Goal: Transaction & Acquisition: Purchase product/service

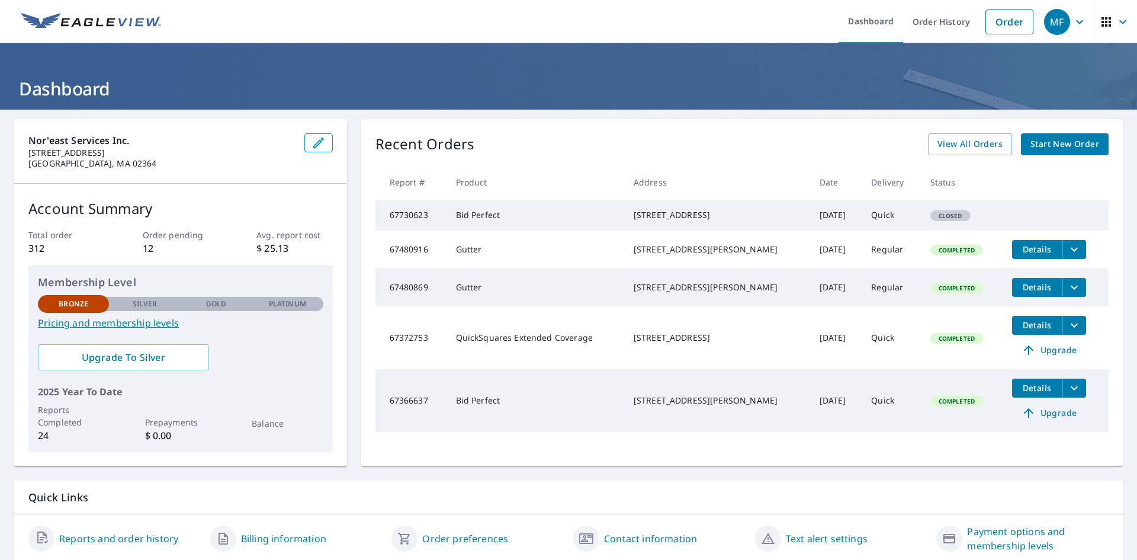
drag, startPoint x: 631, startPoint y: 214, endPoint x: 739, endPoint y: 227, distance: 108.0
click at [739, 221] on div "[STREET_ADDRESS]" at bounding box center [717, 215] width 167 height 12
click at [1003, 24] on link "Order" at bounding box center [1010, 21] width 48 height 25
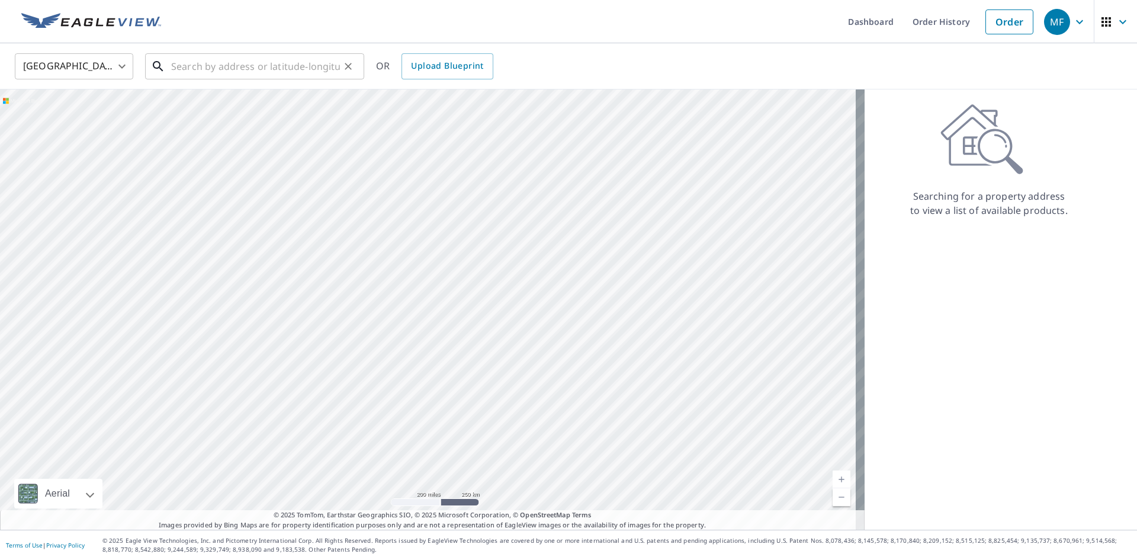
click at [190, 68] on input "text" at bounding box center [255, 66] width 169 height 33
drag, startPoint x: 185, startPoint y: 70, endPoint x: 175, endPoint y: 66, distance: 10.3
click at [175, 66] on input "text" at bounding box center [255, 66] width 169 height 33
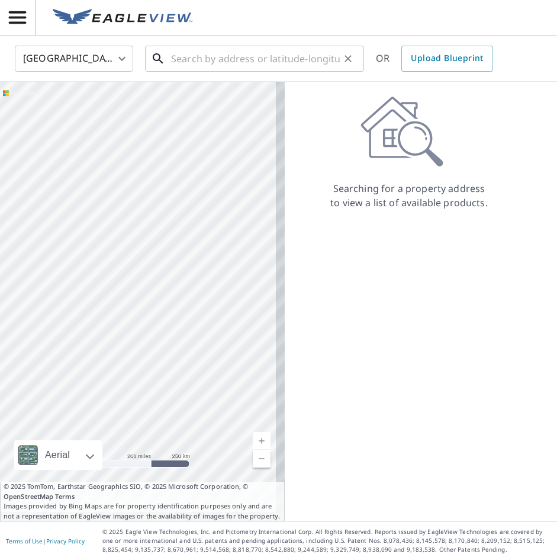
click at [189, 65] on input "text" at bounding box center [255, 58] width 169 height 33
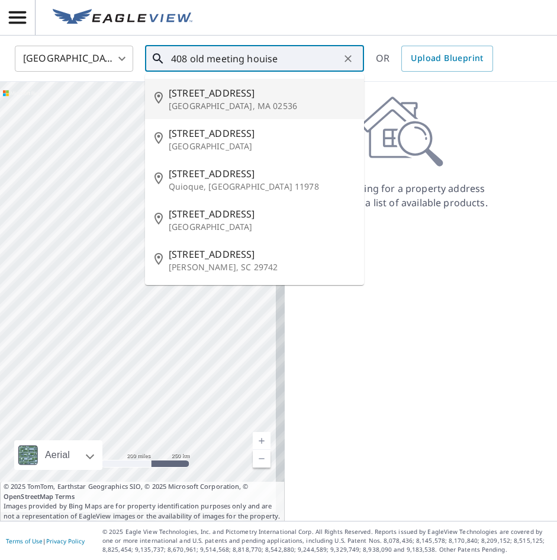
click at [220, 103] on p "[GEOGRAPHIC_DATA], MA 02536" at bounding box center [262, 106] width 186 height 12
type input "[STREET_ADDRESS]"
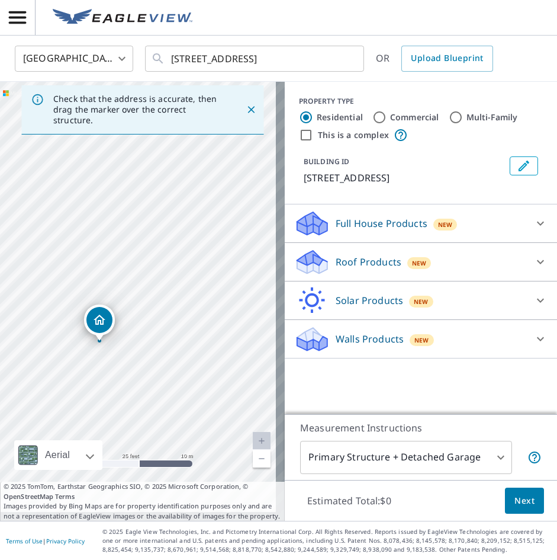
drag, startPoint x: 121, startPoint y: 330, endPoint x: 256, endPoint y: 185, distance: 198.2
click at [256, 185] on div "[STREET_ADDRESS]" at bounding box center [142, 301] width 285 height 439
click at [534, 269] on icon at bounding box center [541, 262] width 14 height 14
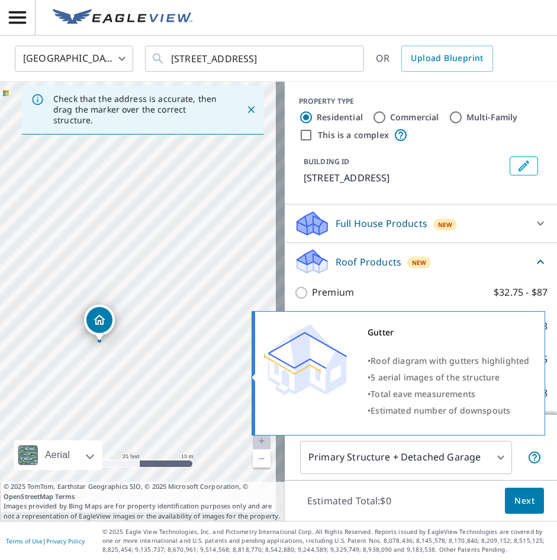
click at [319, 392] on img at bounding box center [305, 359] width 83 height 71
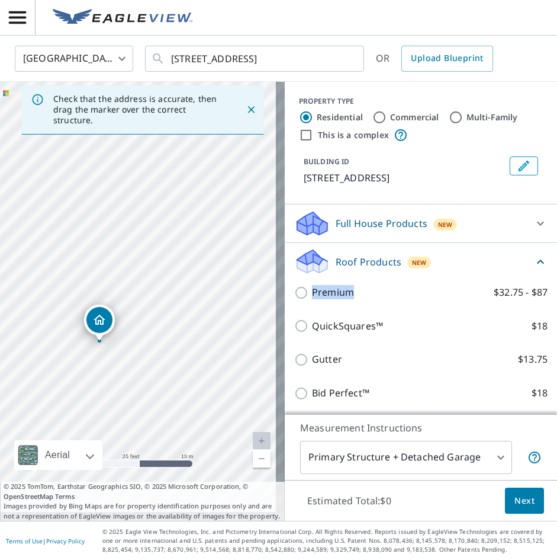
click at [349, 289] on div "Roof Products New Premium $32.75 - $87 QuickSquares™ $18 Gutter $13.75 Bid Perf…" at bounding box center [421, 329] width 272 height 172
click at [515, 493] on span "Next" at bounding box center [525, 500] width 20 height 15
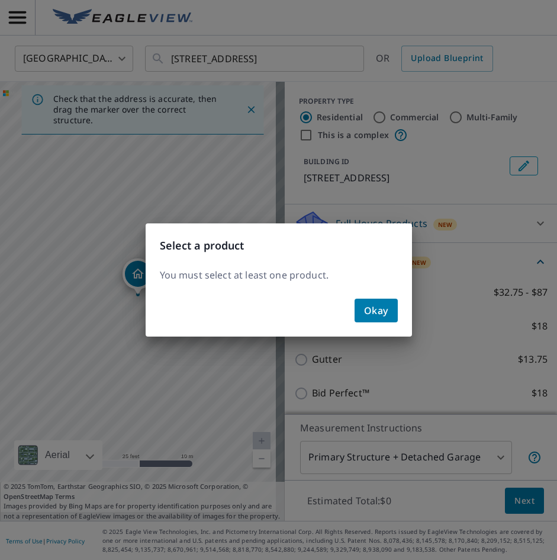
click at [374, 307] on span "Okay" at bounding box center [376, 310] width 24 height 17
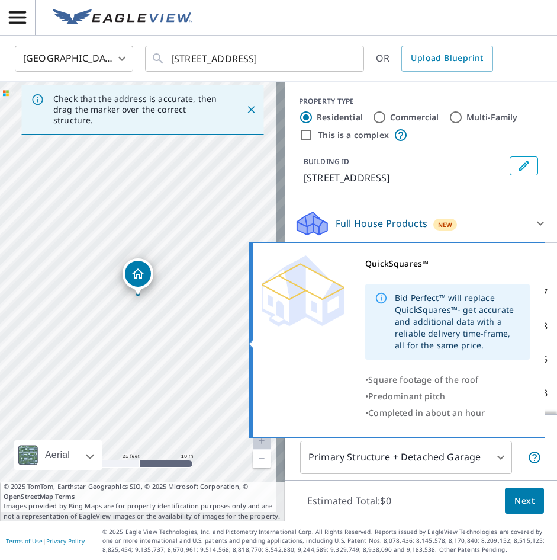
click at [251, 345] on span at bounding box center [250, 344] width 6 height 8
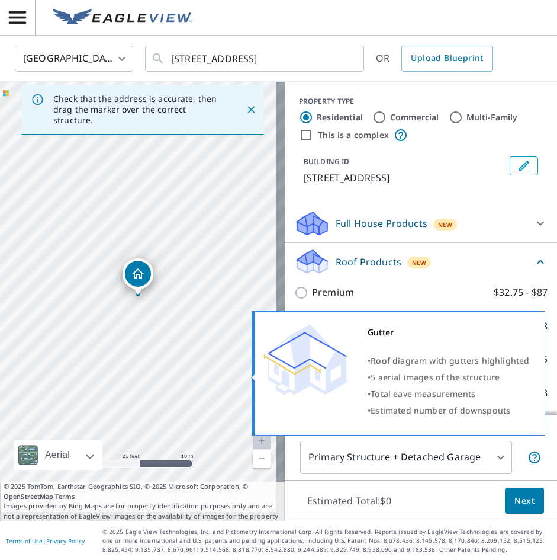
click at [294, 375] on img at bounding box center [305, 359] width 83 height 71
drag, startPoint x: 405, startPoint y: 348, endPoint x: 242, endPoint y: 105, distance: 292.9
click at [245, 105] on icon "Close" at bounding box center [251, 110] width 12 height 12
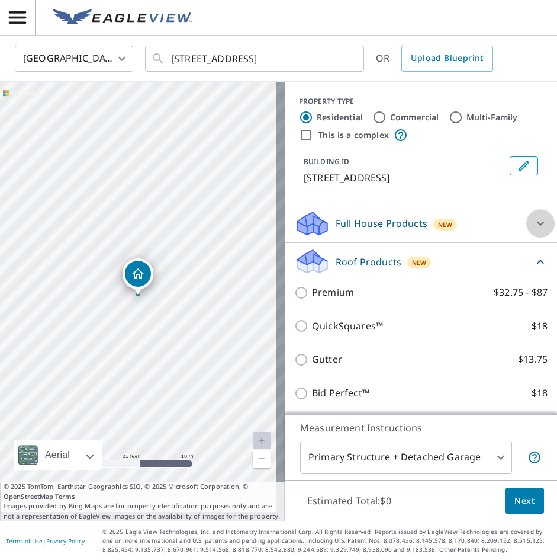
click at [534, 230] on icon at bounding box center [541, 223] width 14 height 14
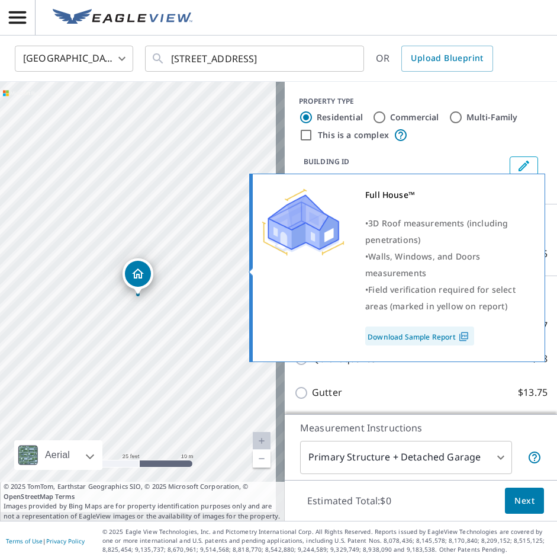
click at [419, 341] on link "Download Sample Report" at bounding box center [419, 335] width 109 height 19
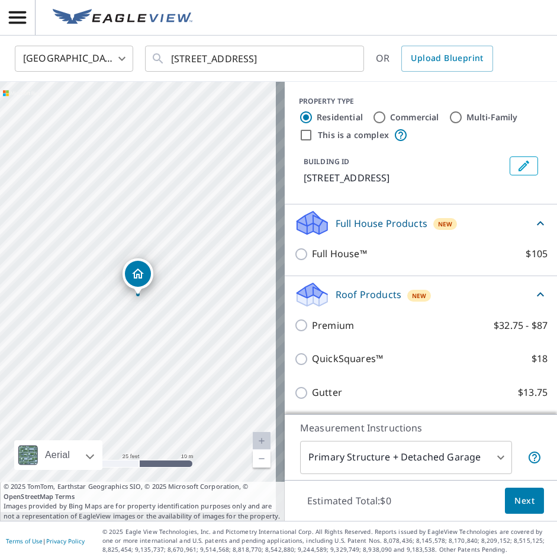
click at [136, 335] on div "[STREET_ADDRESS]" at bounding box center [142, 301] width 285 height 439
drag, startPoint x: 136, startPoint y: 335, endPoint x: -73, endPoint y: 286, distance: 215.4
click at [0, 286] on html "MF MF [GEOGRAPHIC_DATA] US ​ [STREET_ADDRESS] ​ OR Upload Blueprint [STREET_ADD…" at bounding box center [278, 280] width 557 height 560
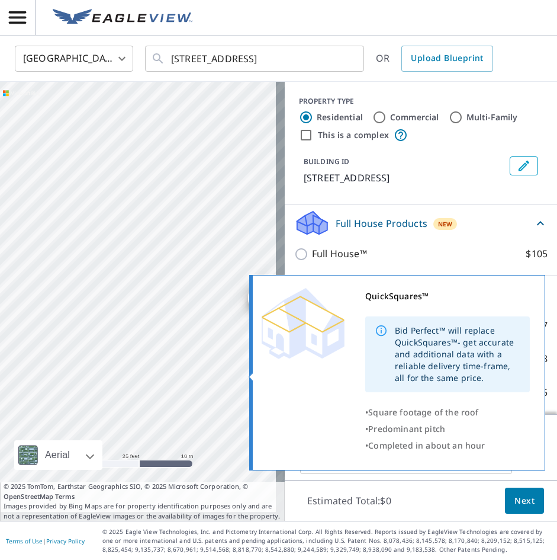
click at [294, 373] on div "QuickSquares™ Bid Perfect™ will replace QuickSquares™- get accurate and additio…" at bounding box center [396, 371] width 268 height 166
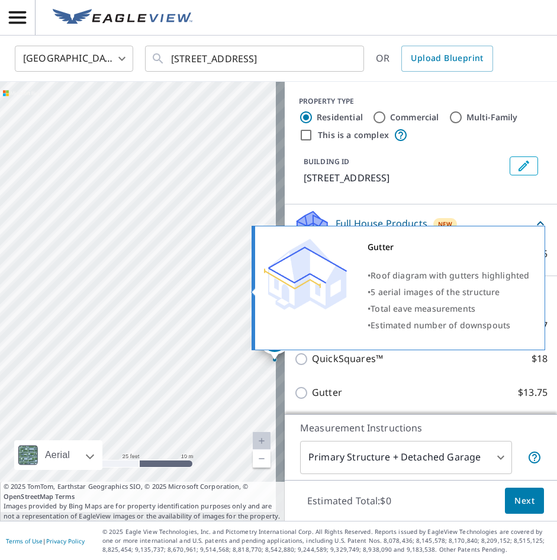
scroll to position [134, 0]
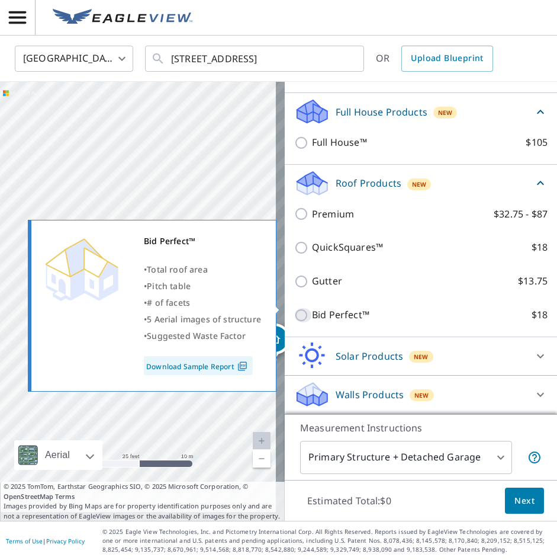
click at [294, 308] on input "Bid Perfect™ $18" at bounding box center [303, 315] width 18 height 14
checkbox input "true"
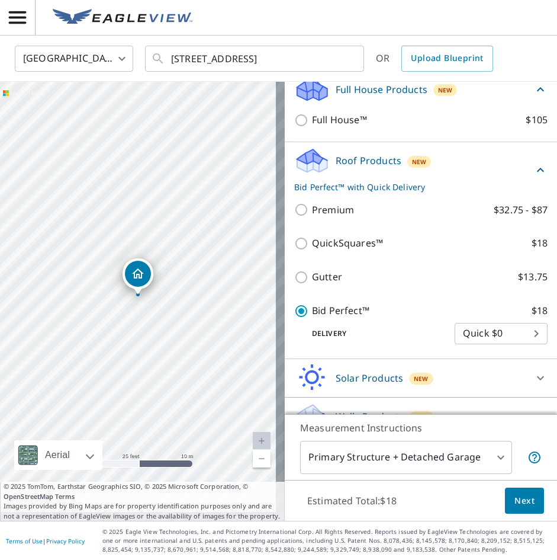
click at [519, 493] on span "Next" at bounding box center [525, 500] width 20 height 15
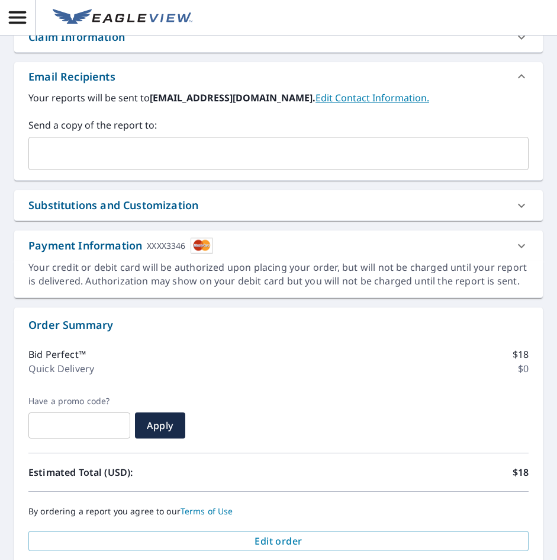
scroll to position [397, 0]
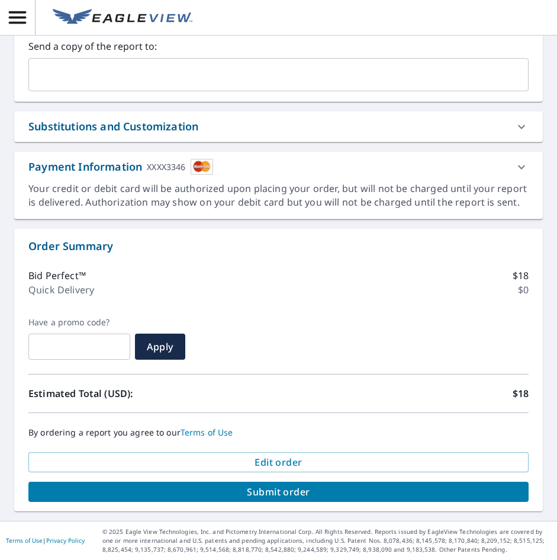
click at [283, 485] on span "Submit order" at bounding box center [279, 491] width 482 height 13
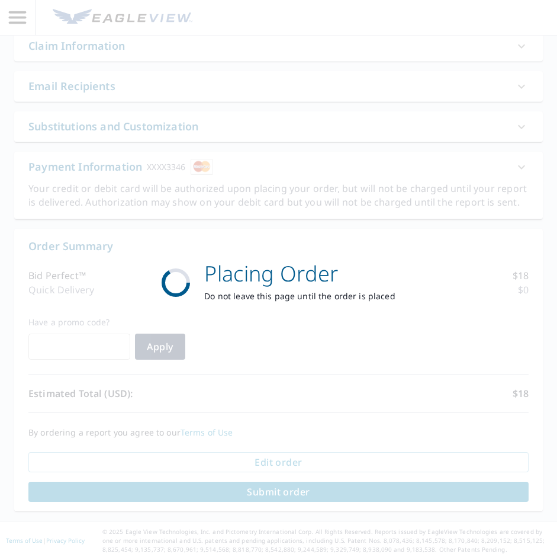
scroll to position [0, 0]
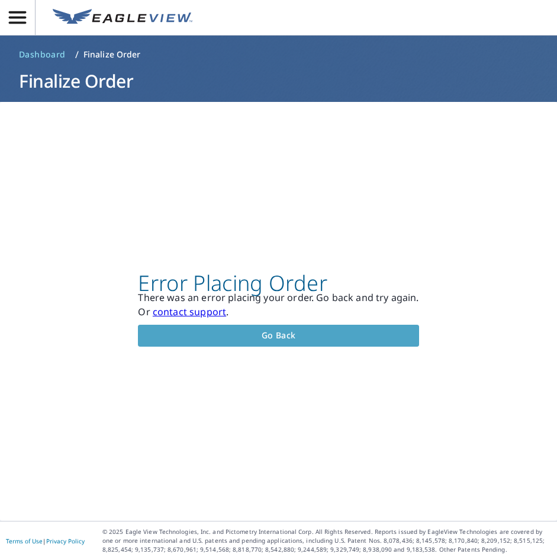
click at [266, 331] on span "Go back" at bounding box center [278, 335] width 262 height 15
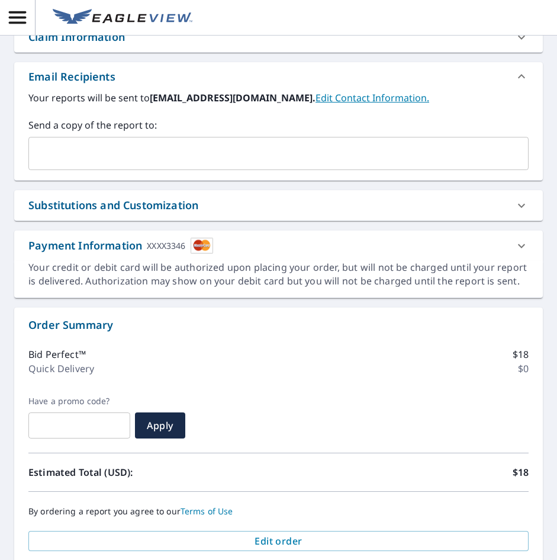
scroll to position [397, 0]
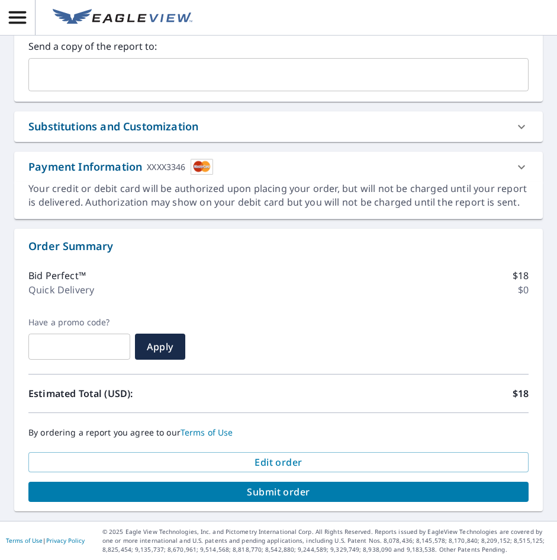
click at [258, 485] on span "Submit order" at bounding box center [279, 491] width 482 height 13
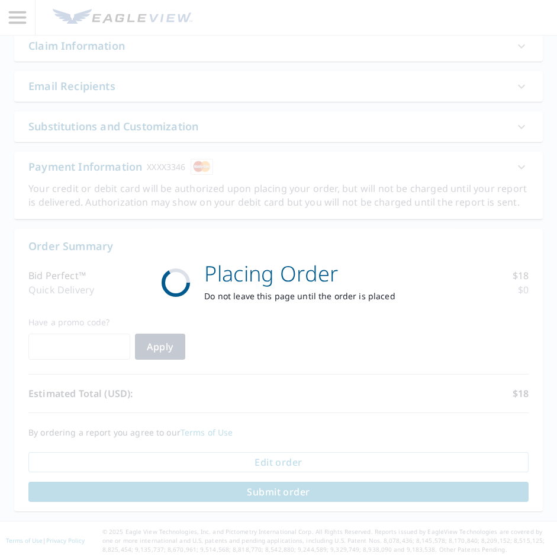
scroll to position [0, 0]
